Goal: Transaction & Acquisition: Obtain resource

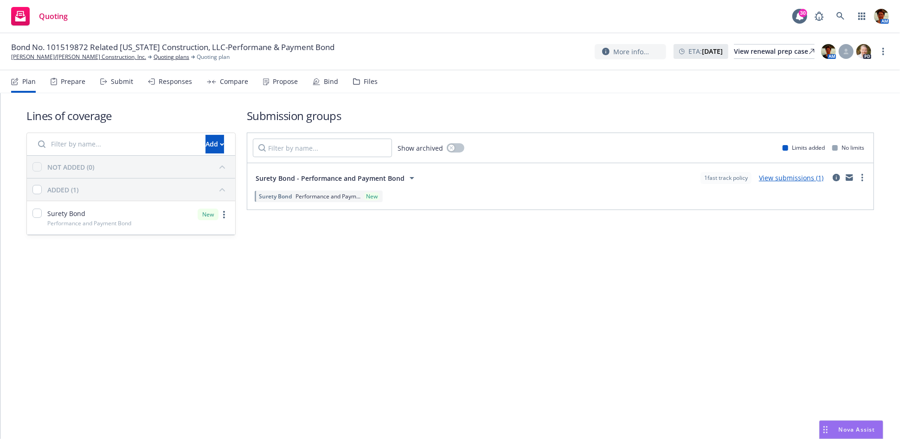
click at [372, 85] on div "Files" at bounding box center [371, 81] width 14 height 7
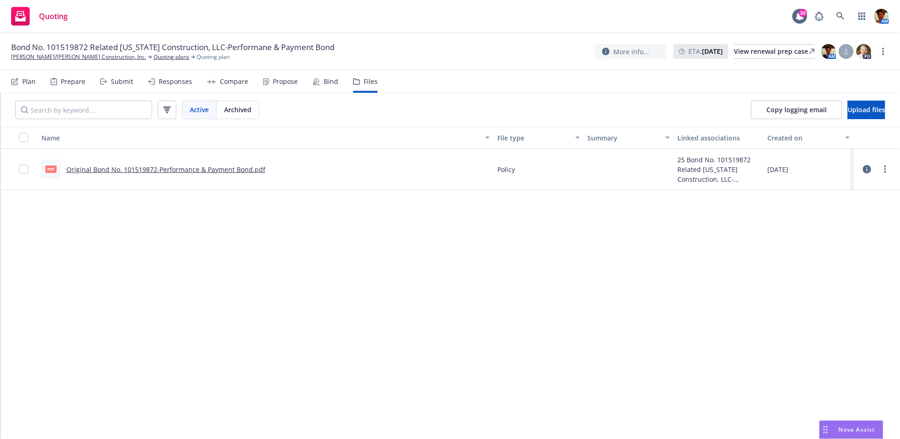
click at [132, 170] on link "Original Bond No. 101519872-Performance & Payment Bond.pdf" at bounding box center [165, 169] width 199 height 9
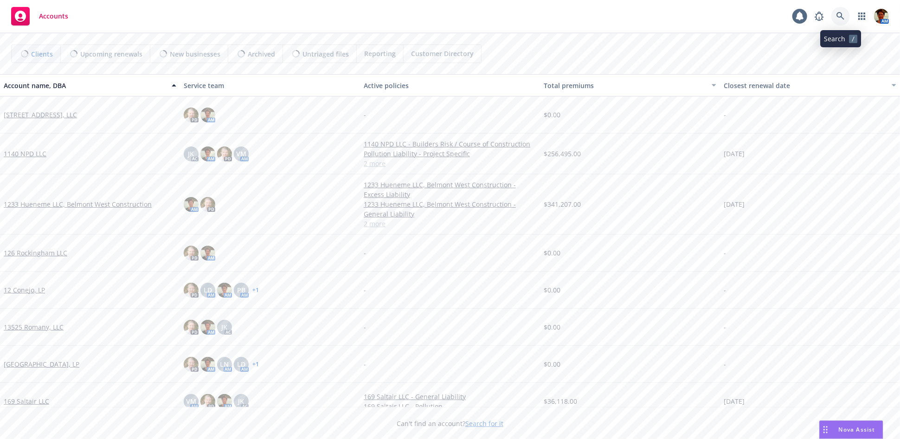
click at [840, 17] on icon at bounding box center [841, 16] width 8 height 8
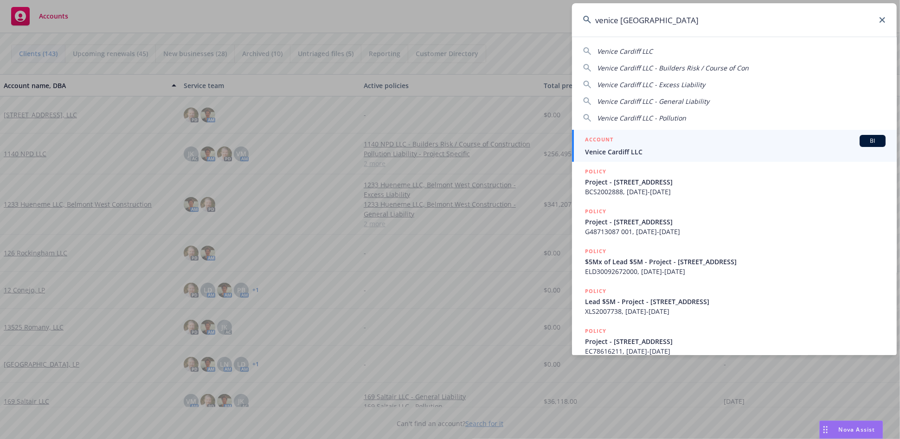
type input "venice cardiff"
click at [609, 146] on div "ACCOUNT BI" at bounding box center [735, 141] width 301 height 12
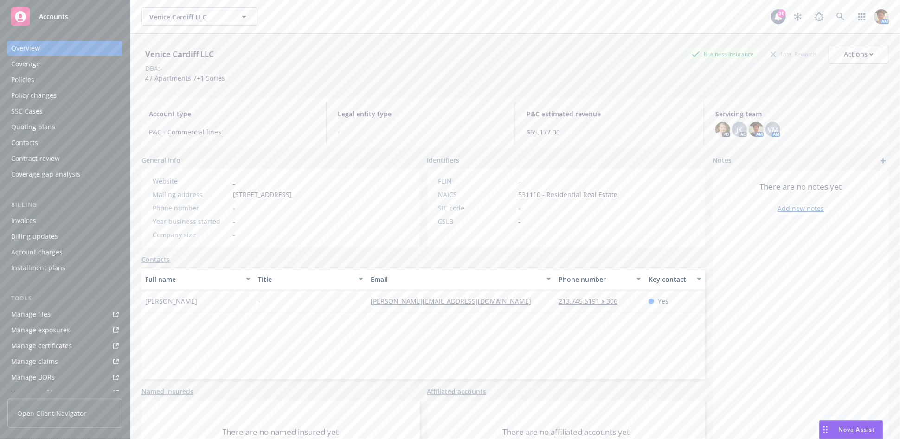
click at [50, 219] on div "Invoices" at bounding box center [65, 220] width 108 height 15
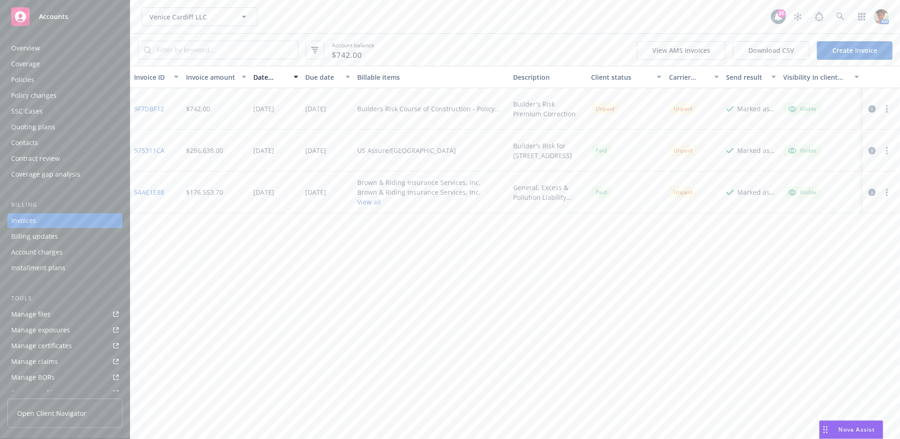
click at [885, 110] on button "button" at bounding box center [887, 108] width 11 height 11
click at [793, 165] on link "Copy invoice URL" at bounding box center [833, 165] width 118 height 19
